Goal: Check status: Check status

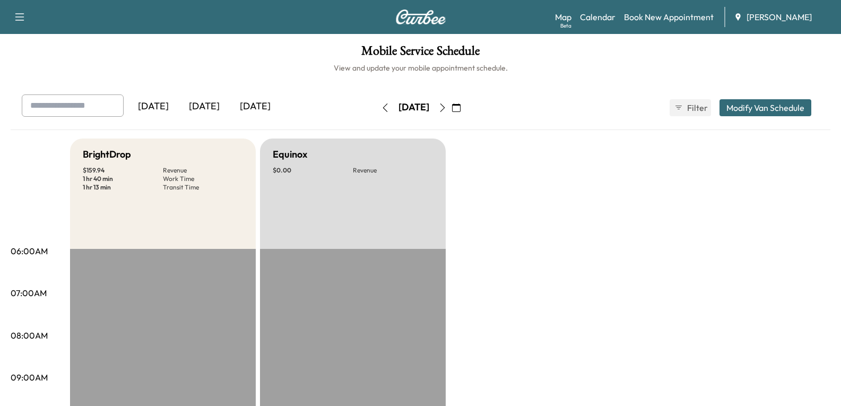
click at [257, 98] on div "[DATE]" at bounding box center [255, 106] width 51 height 24
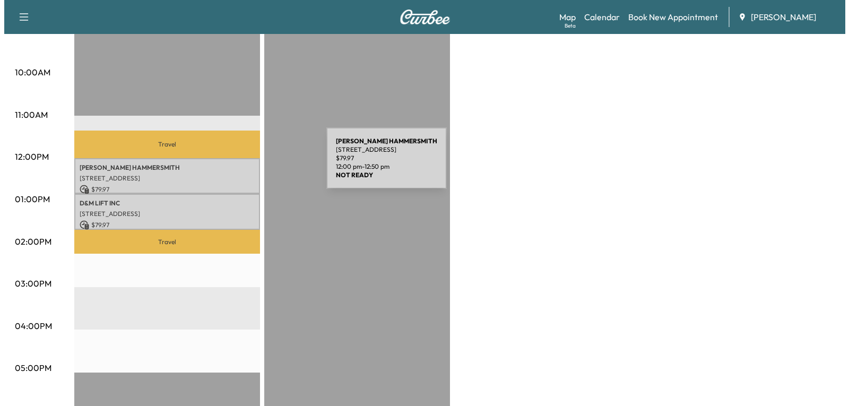
scroll to position [371, 0]
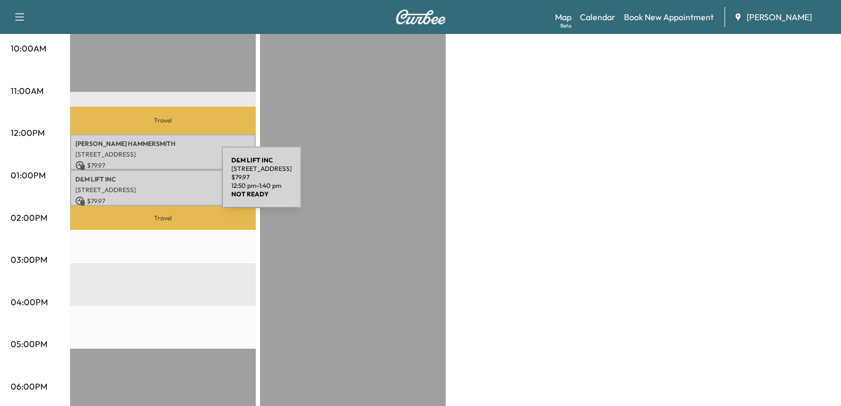
click at [142, 186] on p "[STREET_ADDRESS]" at bounding box center [162, 190] width 175 height 8
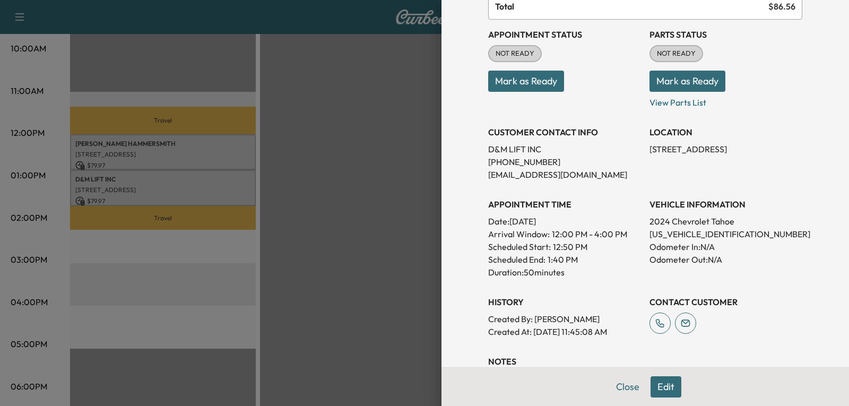
scroll to position [106, 0]
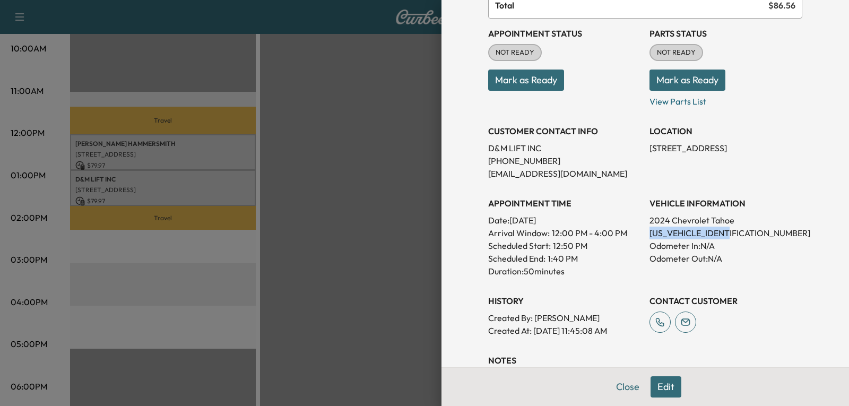
drag, startPoint x: 727, startPoint y: 231, endPoint x: 660, endPoint y: 235, distance: 67.5
click at [649, 234] on p "[US_VEHICLE_IDENTIFICATION_NUMBER]" at bounding box center [725, 232] width 153 height 13
copy p "[US_VEHICLE_IDENTIFICATION_NUMBER]"
click at [158, 150] on div at bounding box center [424, 203] width 849 height 406
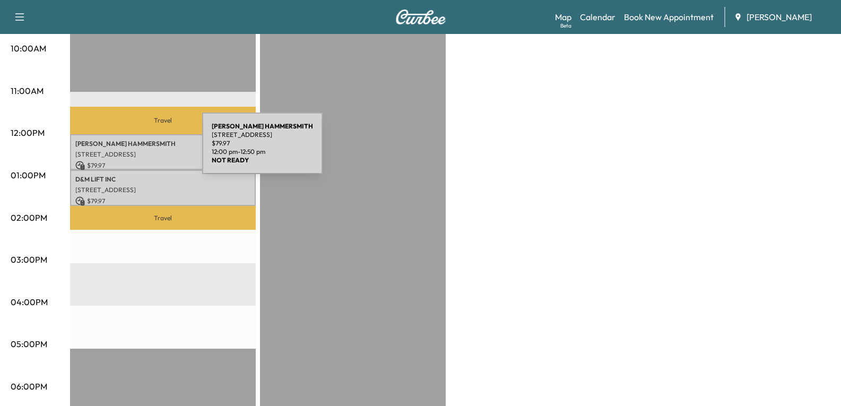
click at [123, 150] on p "[STREET_ADDRESS]" at bounding box center [162, 154] width 175 height 8
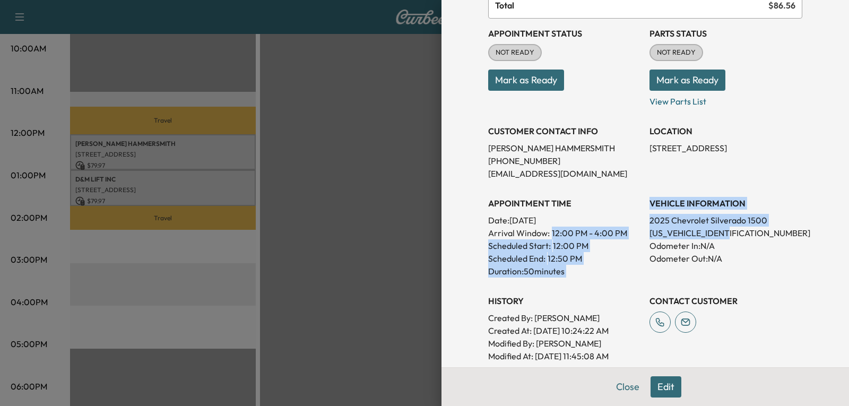
drag, startPoint x: 718, startPoint y: 232, endPoint x: 646, endPoint y: 225, distance: 72.4
click at [631, 227] on div "Appointment Status NOT READY Mark as Ready Parts Status NOT READY Mark as Ready…" at bounding box center [645, 191] width 314 height 344
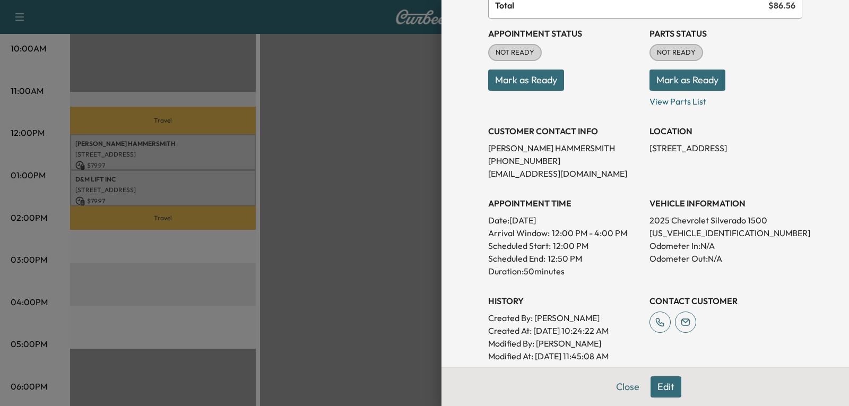
click at [733, 260] on p "Odometer Out: N/A" at bounding box center [725, 258] width 153 height 13
drag, startPoint x: 725, startPoint y: 233, endPoint x: 638, endPoint y: 231, distance: 86.5
click at [638, 231] on div "Appointment Status NOT READY Mark as Ready Parts Status NOT READY Mark as Ready…" at bounding box center [645, 191] width 314 height 344
copy p "[US_VEHICLE_IDENTIFICATION_NUMBER]"
click at [621, 383] on button "Close" at bounding box center [627, 386] width 37 height 21
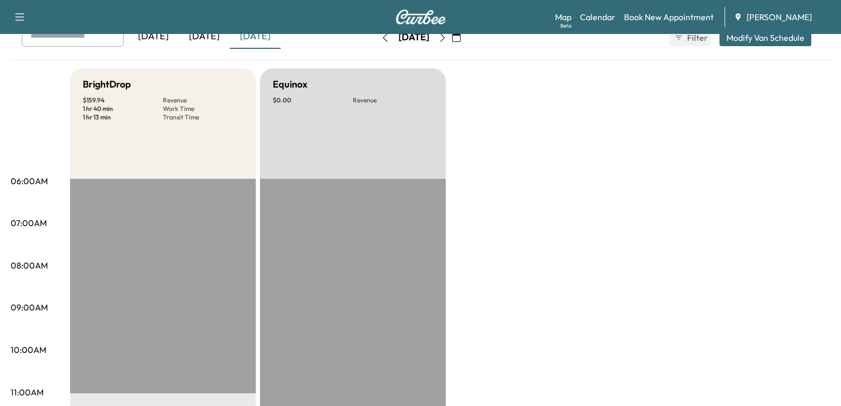
scroll to position [0, 0]
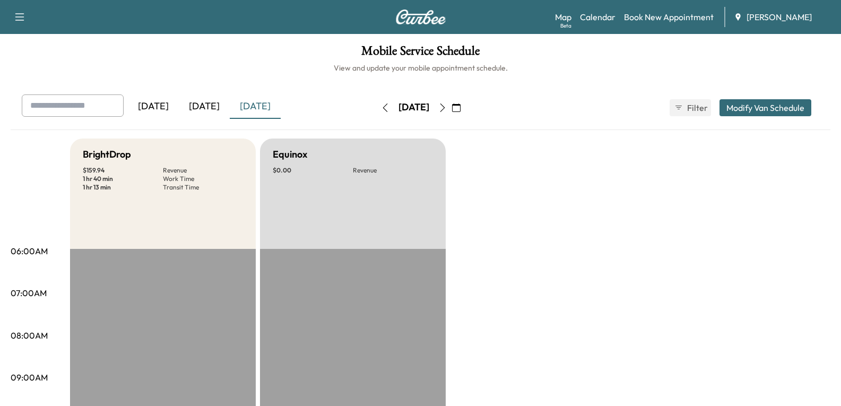
click at [447, 107] on icon "button" at bounding box center [442, 107] width 8 height 8
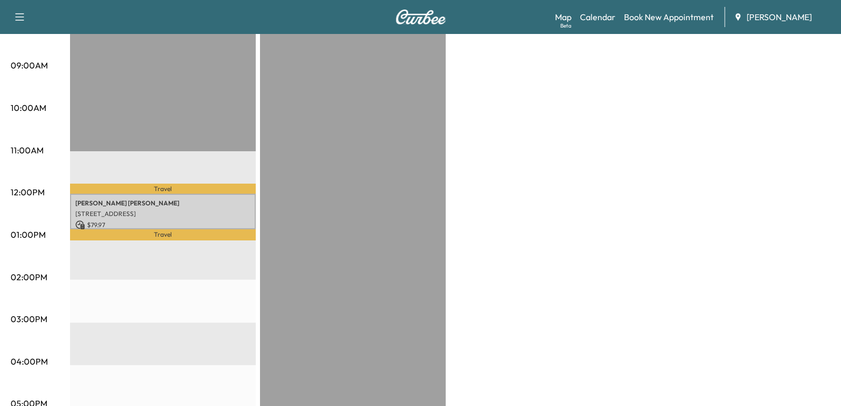
scroll to position [318, 0]
